Goal: Find contact information: Find contact information

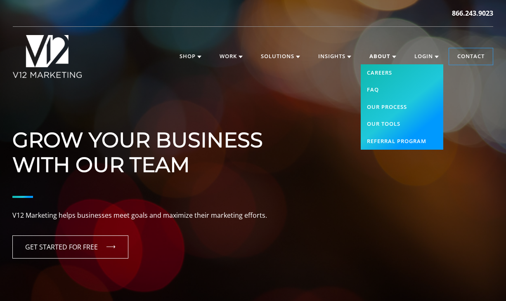
click at [387, 59] on link "About" at bounding box center [382, 56] width 43 height 16
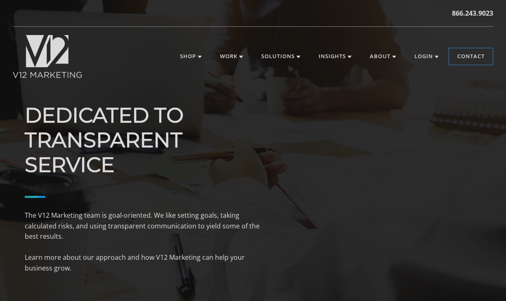
scroll to position [1372, 0]
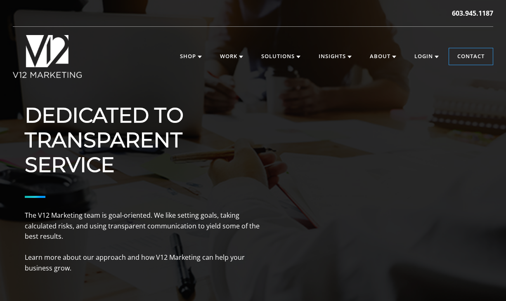
scroll to position [730, 0]
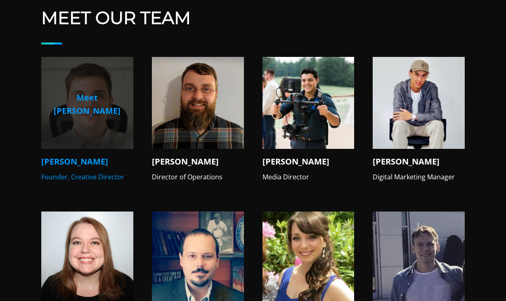
click at [71, 128] on img at bounding box center [87, 103] width 92 height 92
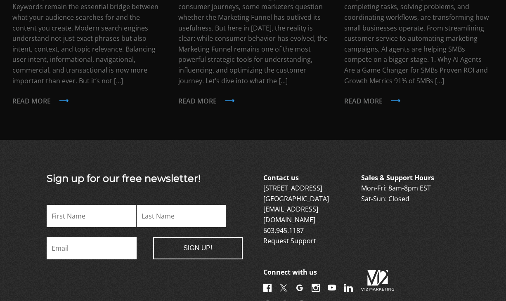
scroll to position [820, 0]
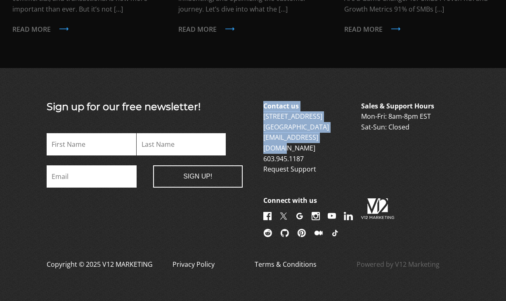
drag, startPoint x: 275, startPoint y: 137, endPoint x: 339, endPoint y: 138, distance: 63.9
click at [339, 138] on div "Sign up for our free newsletter! Name This field is for validation purposes and…" at bounding box center [253, 170] width 454 height 139
click at [341, 139] on p "Contact us 6 Garvins Falls Road Concord, NH 03301 info@v12marketing.com 603.945…" at bounding box center [311, 138] width 96 height 74
click at [338, 137] on p "Contact us 6 Garvins Falls Road Concord, NH 03301 info@v12marketing.com 603.945…" at bounding box center [311, 138] width 96 height 74
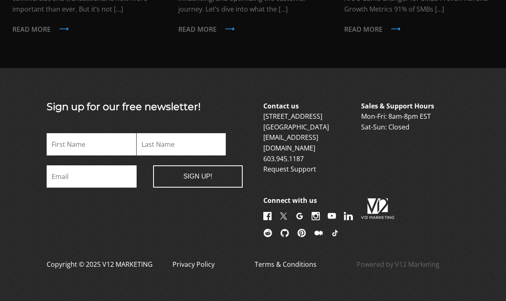
click at [290, 134] on link "[EMAIL_ADDRESS][DOMAIN_NAME]" at bounding box center [290, 143] width 55 height 20
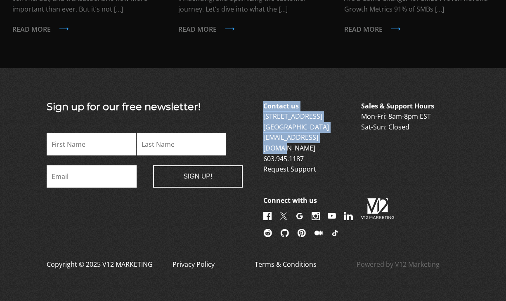
drag, startPoint x: 262, startPoint y: 137, endPoint x: 347, endPoint y: 138, distance: 84.6
click at [347, 138] on div "Sign up for our free newsletter! Name This field is for validation purposes and…" at bounding box center [253, 170] width 454 height 139
click at [340, 136] on p "Contact us 6 Garvins Falls Road Concord, NH 03301 info@v12marketing.com 603.945…" at bounding box center [311, 138] width 96 height 74
drag, startPoint x: 261, startPoint y: 139, endPoint x: 332, endPoint y: 140, distance: 70.1
click at [332, 140] on div "Sign up for our free newsletter! Name This field is for validation purposes and…" at bounding box center [253, 170] width 454 height 139
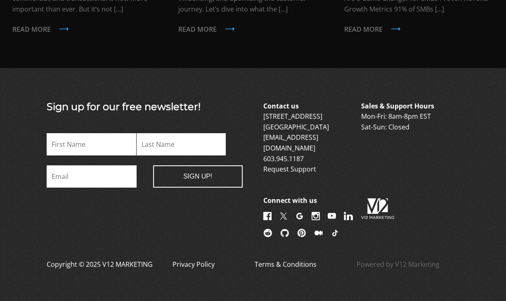
click at [345, 140] on p "Contact us 6 Garvins Falls Road Concord, NH 03301 info@v12marketing.com 603.945…" at bounding box center [311, 138] width 96 height 74
drag, startPoint x: 346, startPoint y: 139, endPoint x: 275, endPoint y: 135, distance: 70.6
click at [264, 135] on p "Contact us 6 Garvins Falls Road Concord, NH 03301 info@v12marketing.com 603.945…" at bounding box center [311, 138] width 96 height 74
copy link "[EMAIL_ADDRESS][DOMAIN_NAME]"
